Goal: Check status

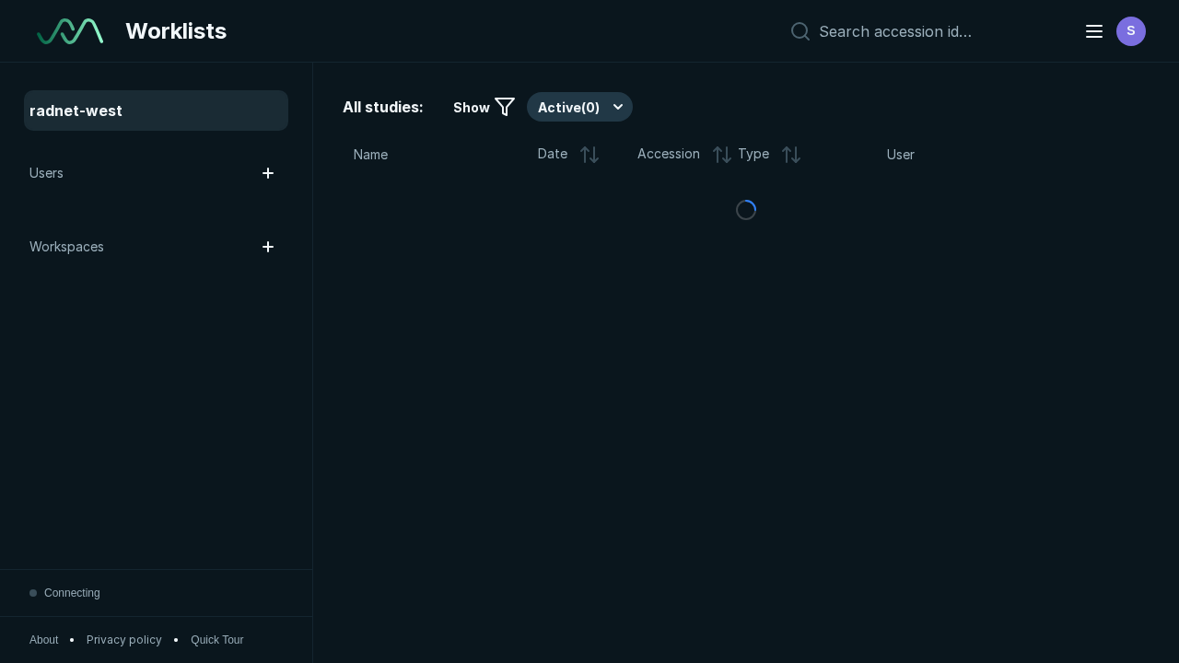
scroll to position [5029, 7671]
